Goal: Information Seeking & Learning: Learn about a topic

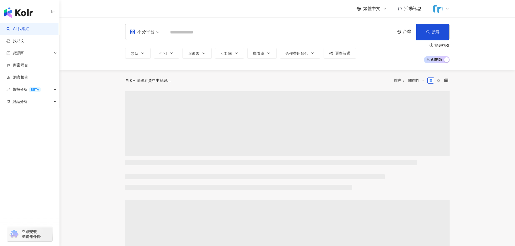
click at [189, 33] on input "search" at bounding box center [280, 32] width 226 height 10
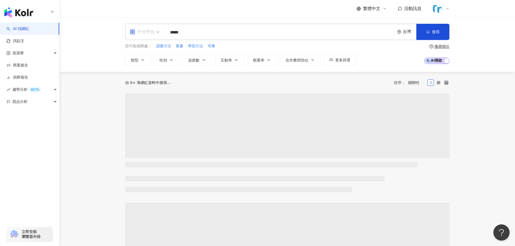
click at [148, 29] on div "不分平台" at bounding box center [142, 32] width 25 height 9
type input "*****"
click at [146, 59] on div "Instagram" at bounding box center [146, 57] width 31 height 7
click at [223, 34] on input "*****" at bounding box center [282, 32] width 221 height 10
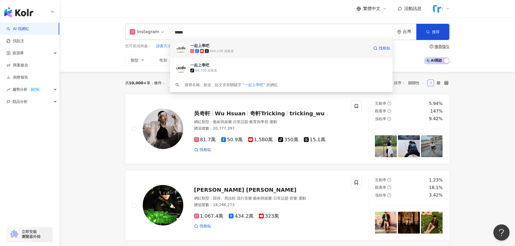
click at [220, 49] on div "645,128 追蹤者" at bounding box center [222, 51] width 24 height 5
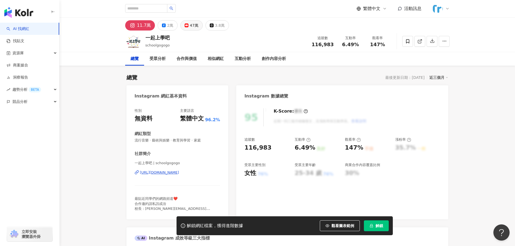
click at [188, 26] on button "47萬" at bounding box center [191, 25] width 22 height 10
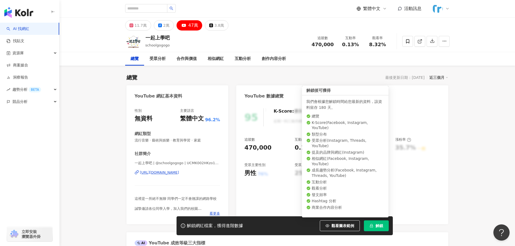
click at [382, 228] on span "解鎖" at bounding box center [380, 226] width 8 height 4
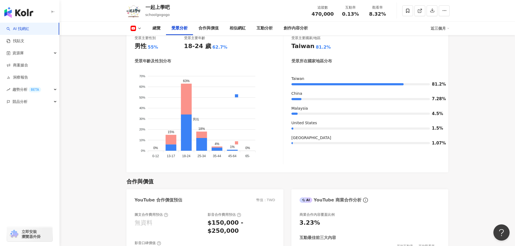
scroll to position [460, 0]
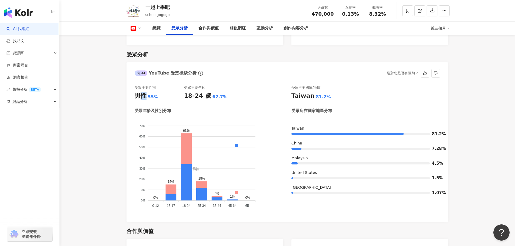
drag, startPoint x: 137, startPoint y: 88, endPoint x: 149, endPoint y: 88, distance: 12.2
click at [149, 92] on div "男性 55%" at bounding box center [159, 96] width 49 height 8
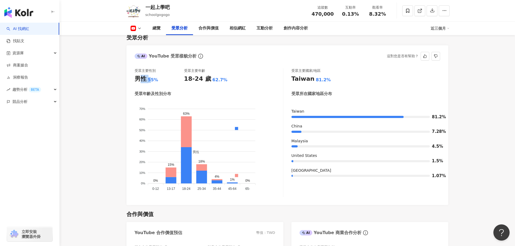
scroll to position [541, 0]
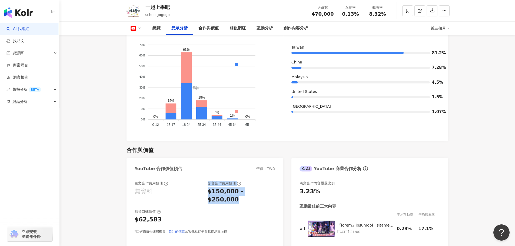
drag, startPoint x: 202, startPoint y: 183, endPoint x: 268, endPoint y: 183, distance: 65.4
click at [268, 183] on div "圖文合作費用預估 無資料 影音合作費用預估 $150,000 - $250,000" at bounding box center [205, 192] width 141 height 23
click at [267, 188] on div "$150,000 - $250,000" at bounding box center [242, 196] width 68 height 17
drag, startPoint x: 271, startPoint y: 182, endPoint x: 202, endPoint y: 184, distance: 69.0
click at [201, 184] on div "圖文合作費用預估 無資料 影音合作費用預估 $150,000 - $250,000" at bounding box center [205, 192] width 141 height 23
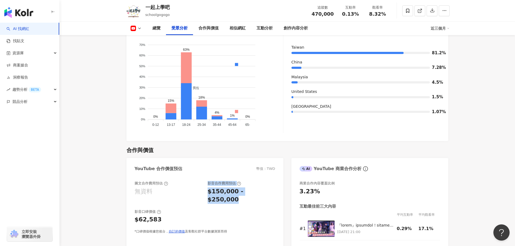
click at [207, 184] on div "圖文合作費用預估 無資料 影音合作費用預估 $150,000 - $250,000" at bounding box center [205, 192] width 141 height 23
drag, startPoint x: 274, startPoint y: 184, endPoint x: 212, endPoint y: 183, distance: 61.9
click at [212, 188] on div "$150,000 - $250,000" at bounding box center [242, 196] width 68 height 17
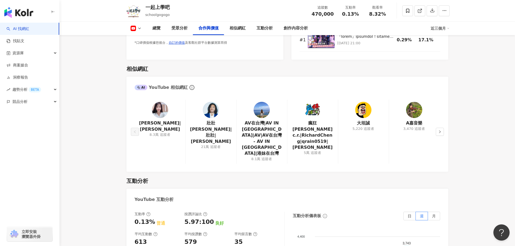
scroll to position [730, 0]
click at [164, 105] on img at bounding box center [160, 110] width 16 height 16
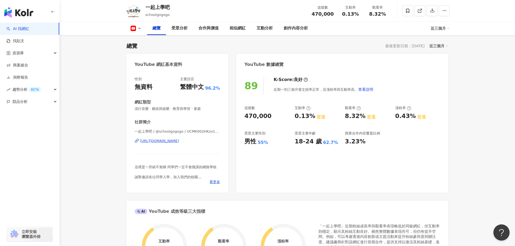
scroll to position [0, 0]
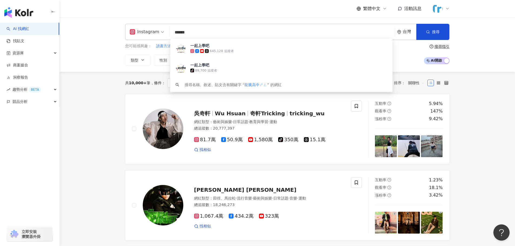
type input "*****"
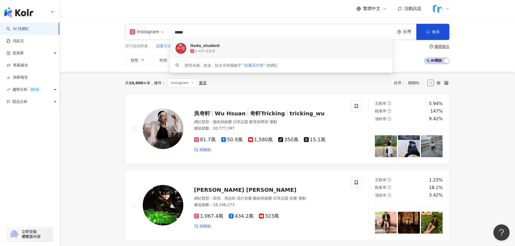
click at [217, 52] on div "6,409 追蹤者" at bounding box center [288, 50] width 197 height 5
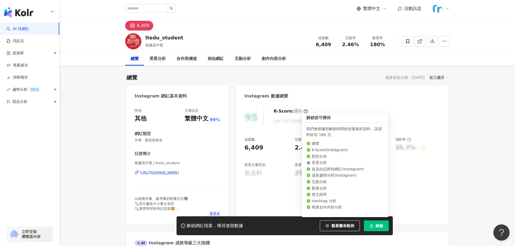
click at [384, 224] on button "解鎖" at bounding box center [376, 226] width 25 height 11
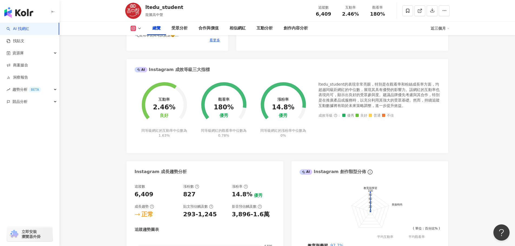
scroll to position [162, 0]
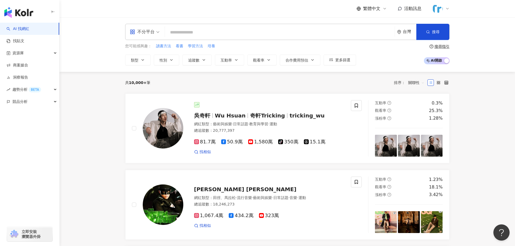
click at [221, 36] on input "search" at bounding box center [280, 32] width 226 height 10
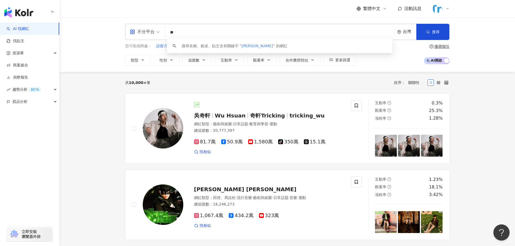
type input "**"
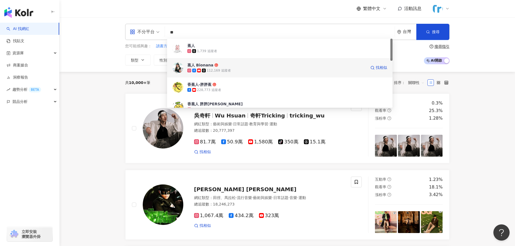
click at [247, 68] on div "蕉人 Bionana 112,169 追蹤者" at bounding box center [276, 67] width 179 height 11
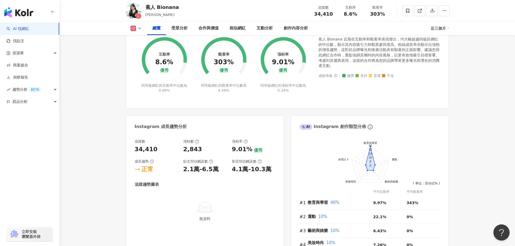
scroll to position [216, 0]
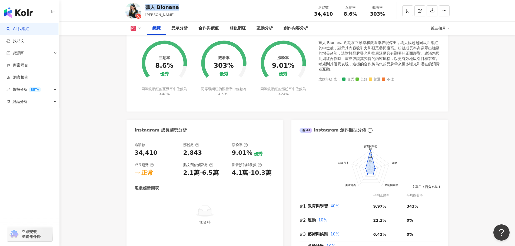
drag, startPoint x: 177, startPoint y: 7, endPoint x: 146, endPoint y: 9, distance: 30.9
click at [146, 9] on div "蕉人 Bionana [PERSON_NAME] 追蹤數 34,410 互動率 8.6% 觀看率 303%" at bounding box center [287, 10] width 346 height 21
copy div "蕉人 Bionana"
